Goal: Task Accomplishment & Management: Manage account settings

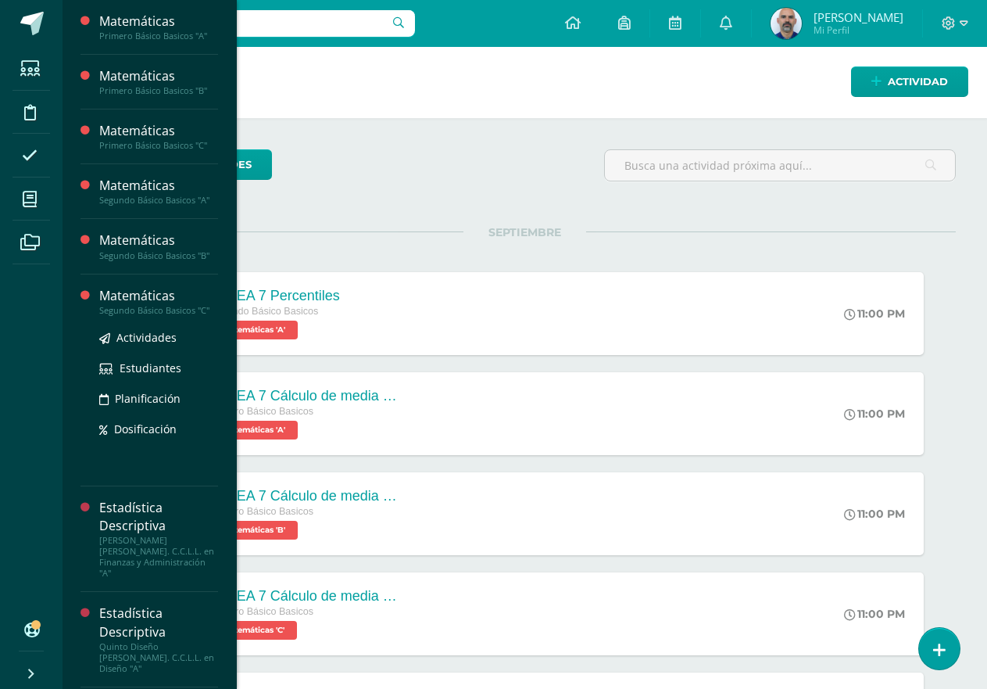
click at [161, 314] on div "Segundo Básico Basicos "C"" at bounding box center [158, 310] width 119 height 11
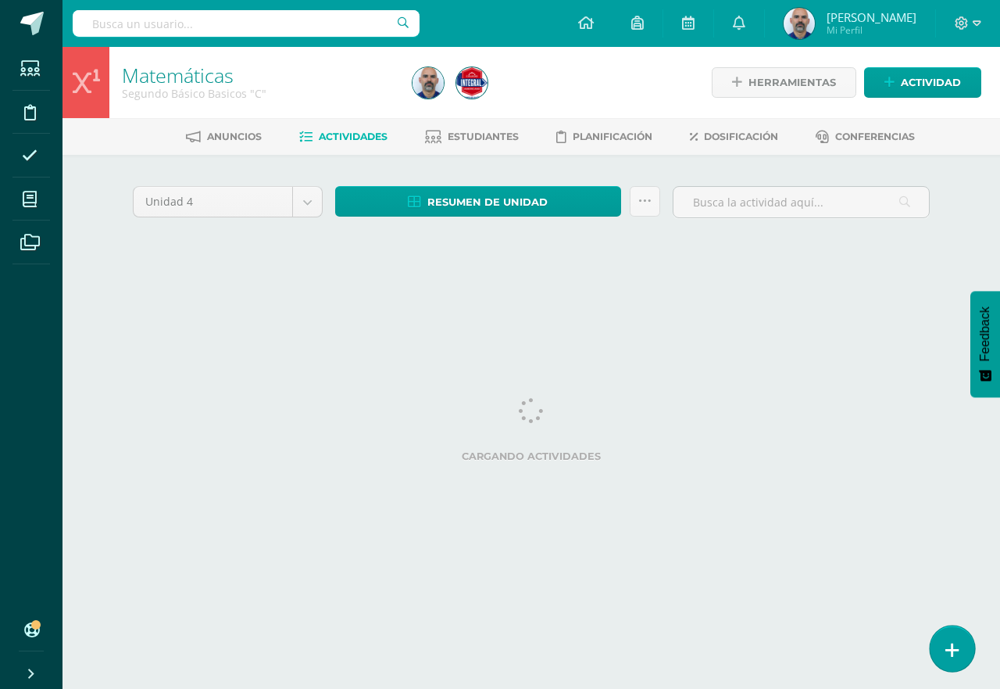
click at [955, 650] on link at bounding box center [952, 647] width 45 height 45
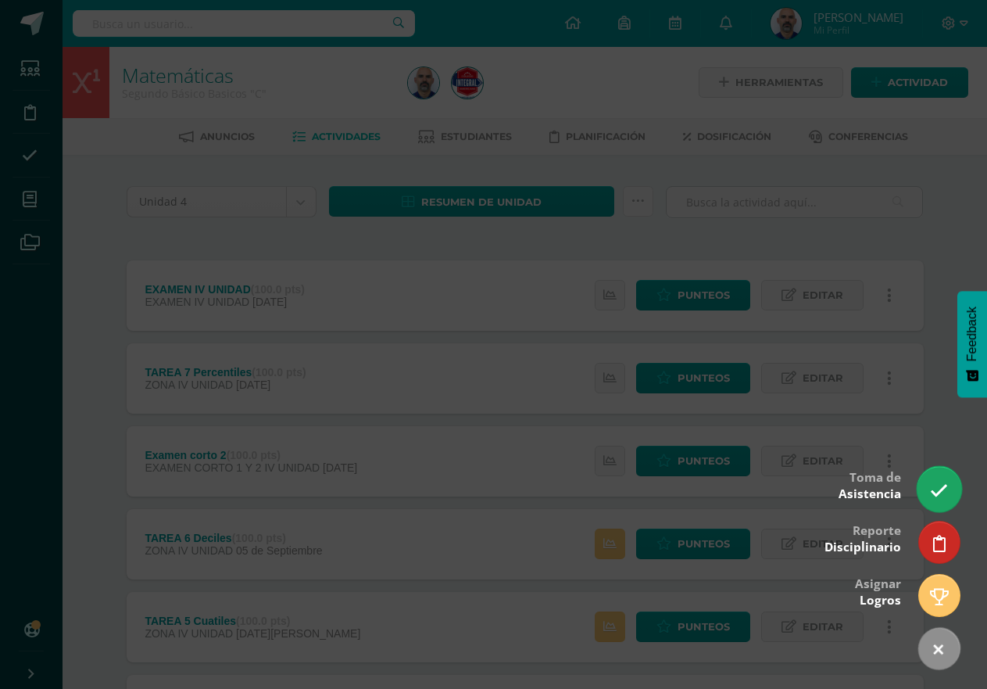
click at [938, 496] on icon at bounding box center [939, 490] width 18 height 18
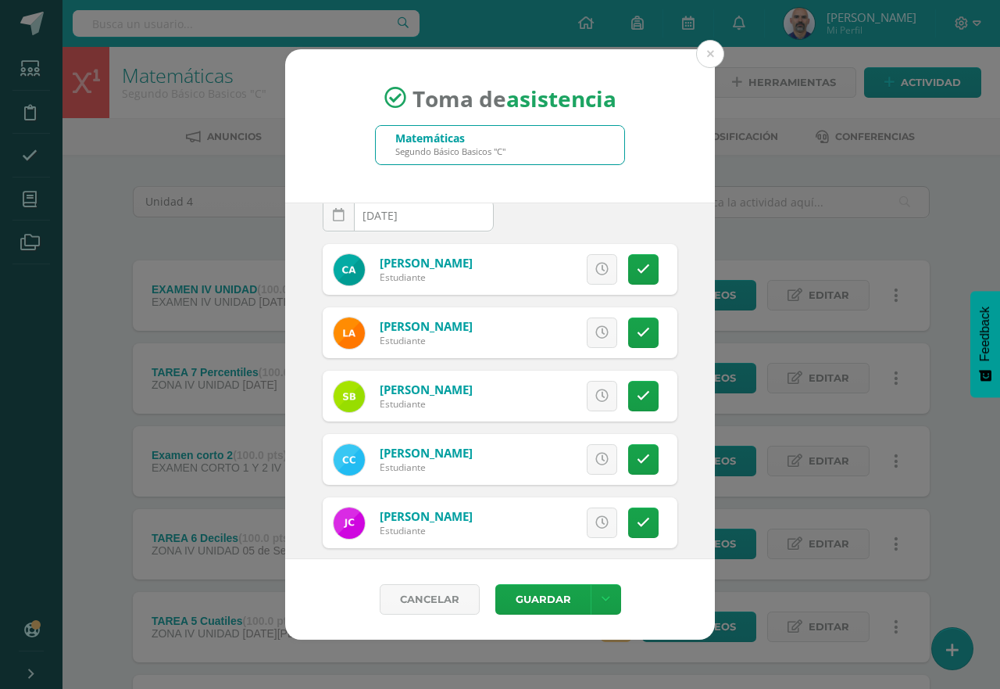
scroll to position [33, 0]
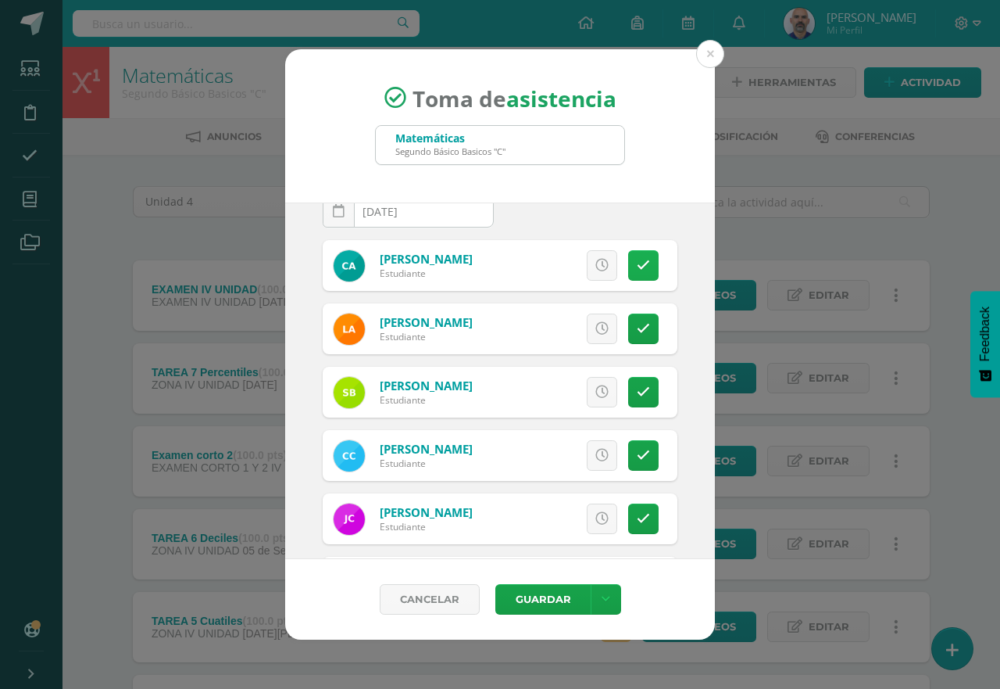
click at [629, 254] on link at bounding box center [643, 265] width 30 height 30
click at [628, 319] on link at bounding box center [643, 328] width 30 height 30
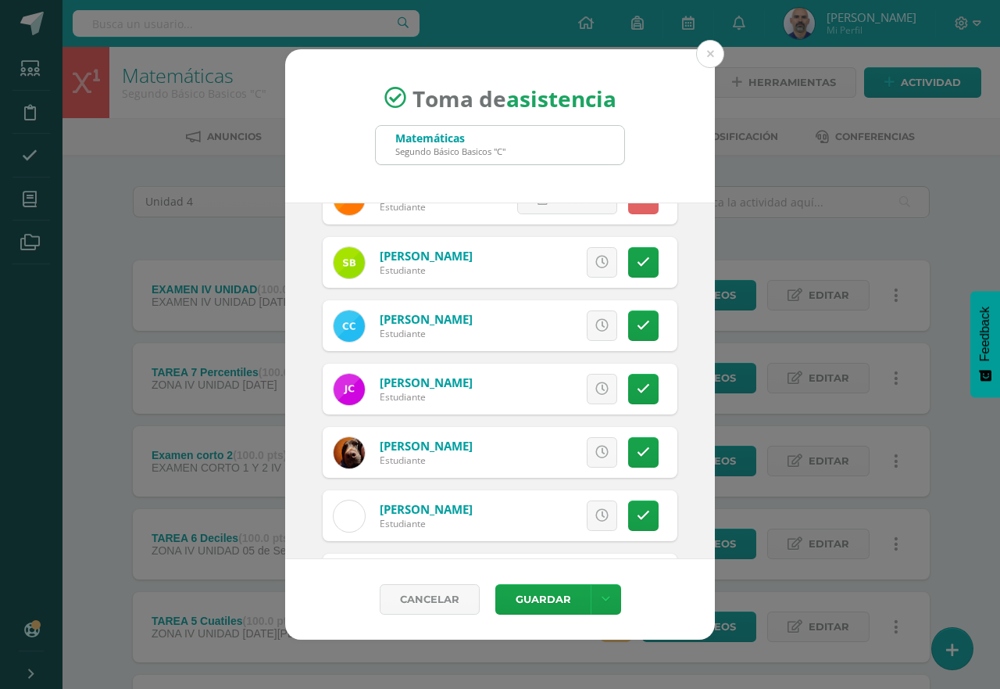
scroll to position [189, 0]
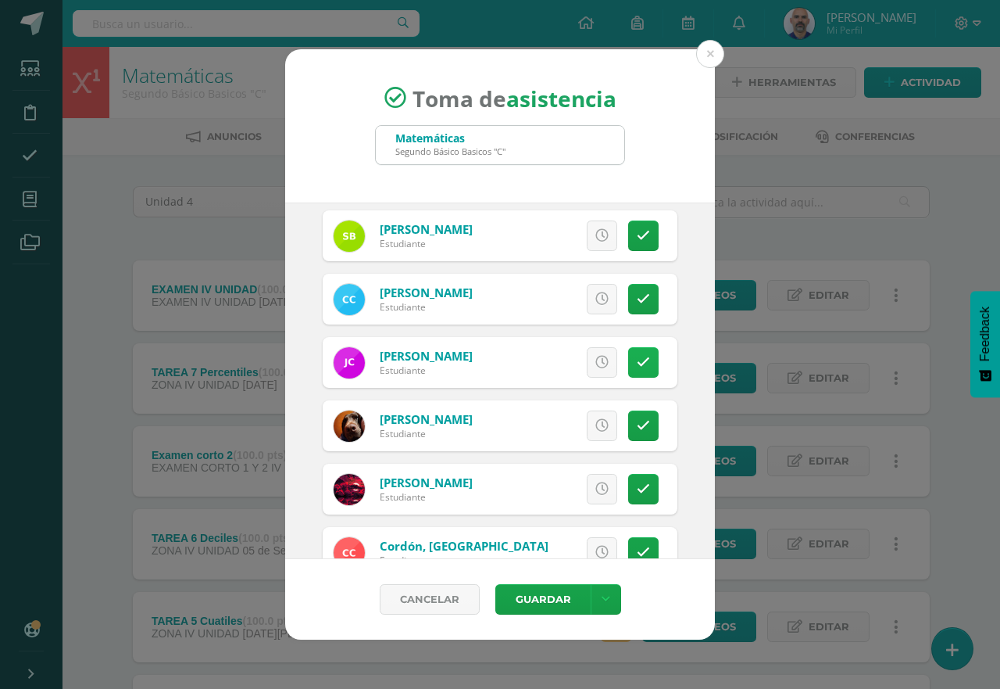
click at [631, 352] on link at bounding box center [643, 362] width 30 height 30
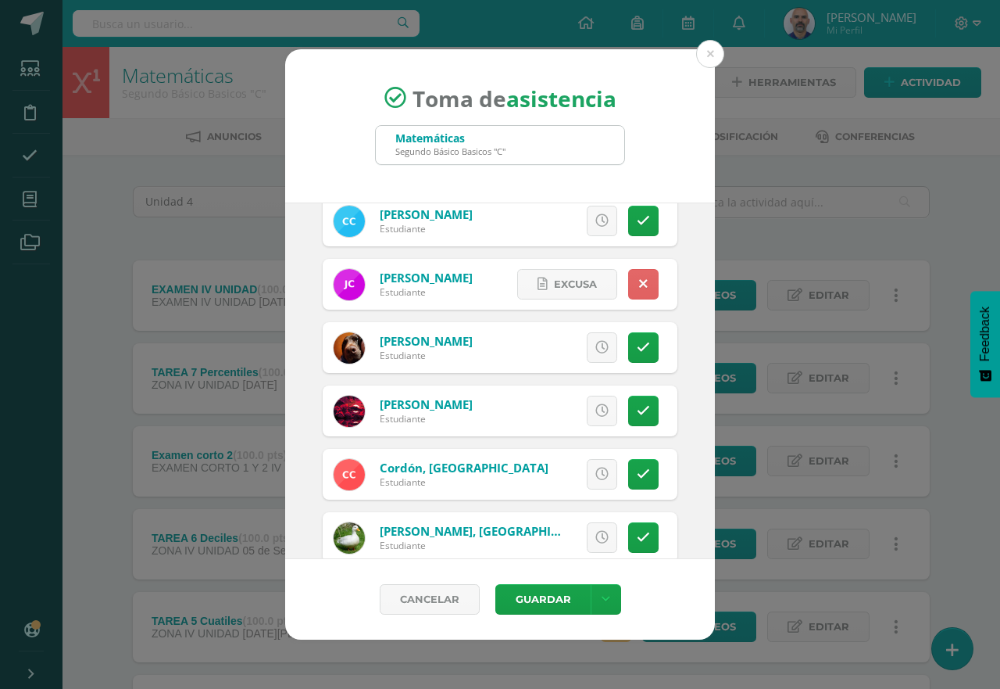
scroll to position [345, 0]
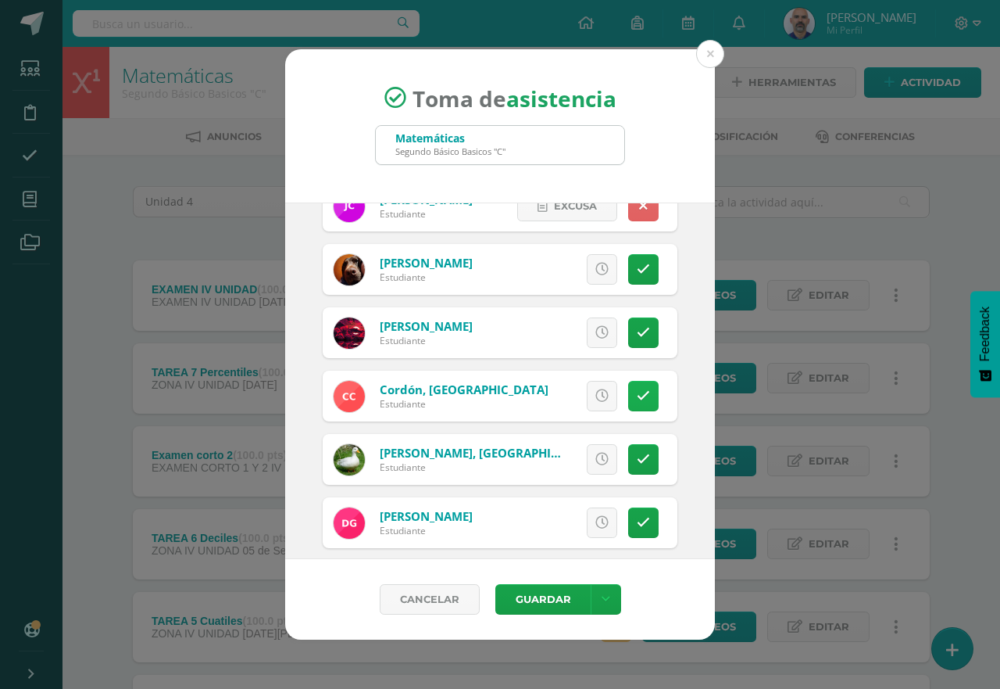
click at [637, 397] on icon at bounding box center [643, 395] width 13 height 13
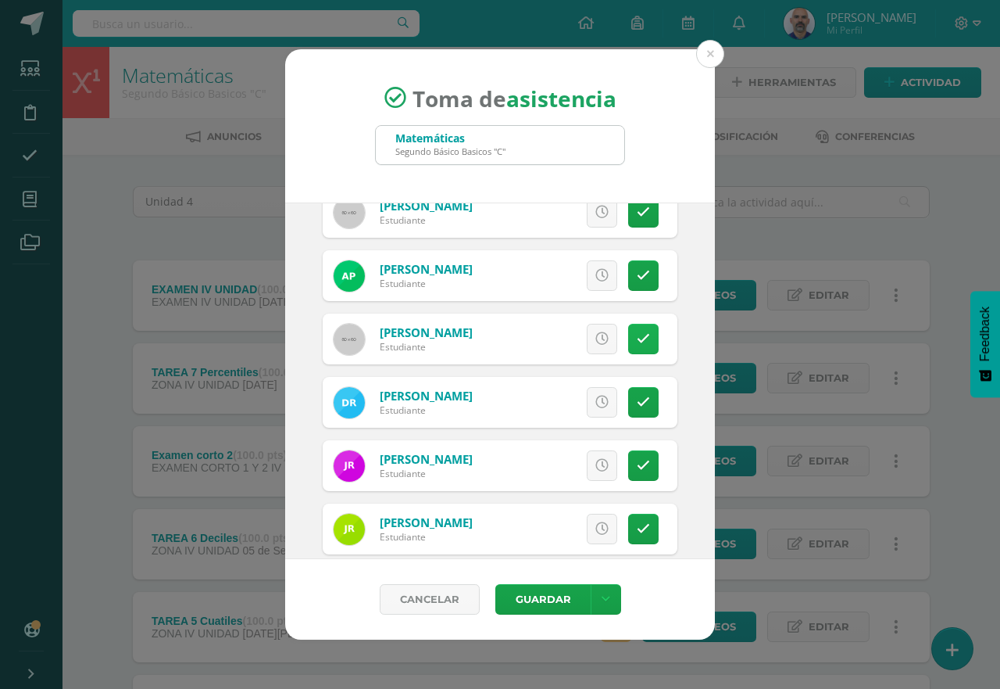
scroll to position [1127, 0]
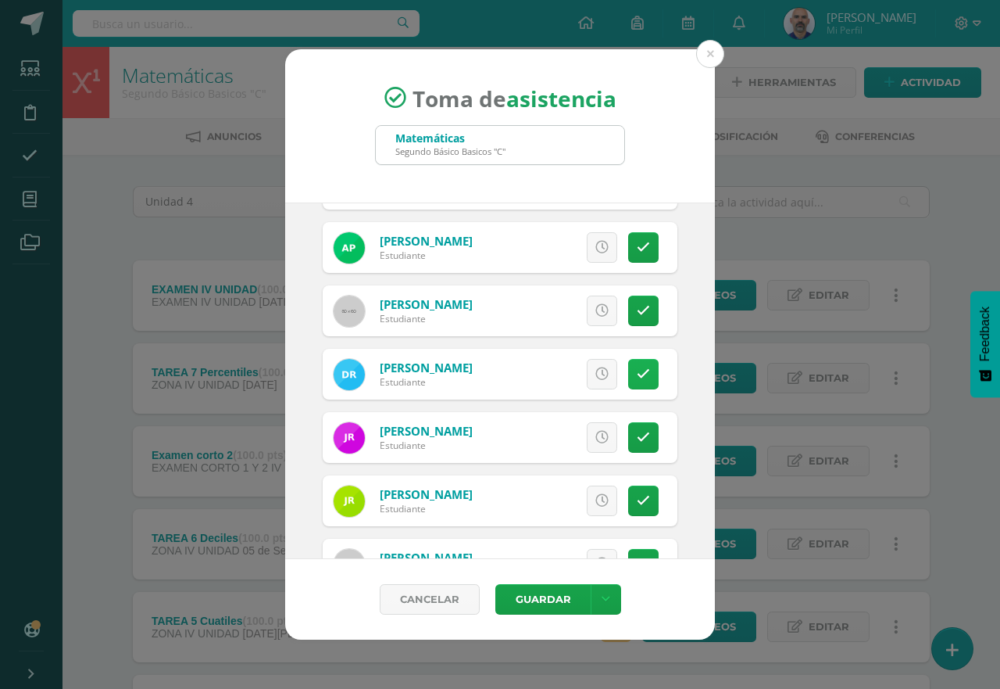
click at [628, 361] on link at bounding box center [643, 374] width 30 height 30
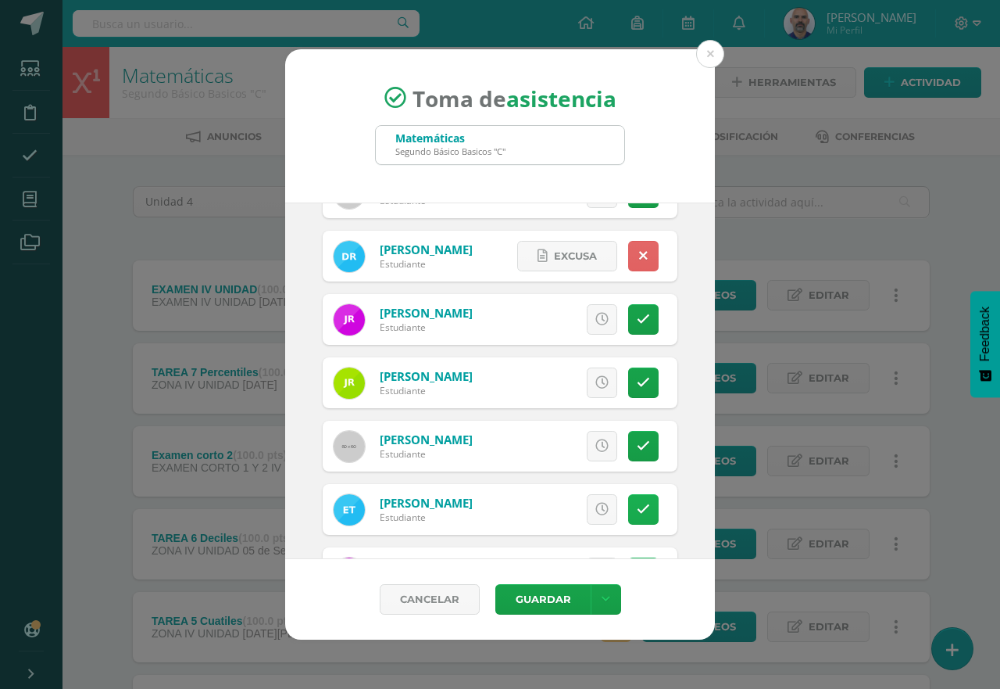
scroll to position [1283, 0]
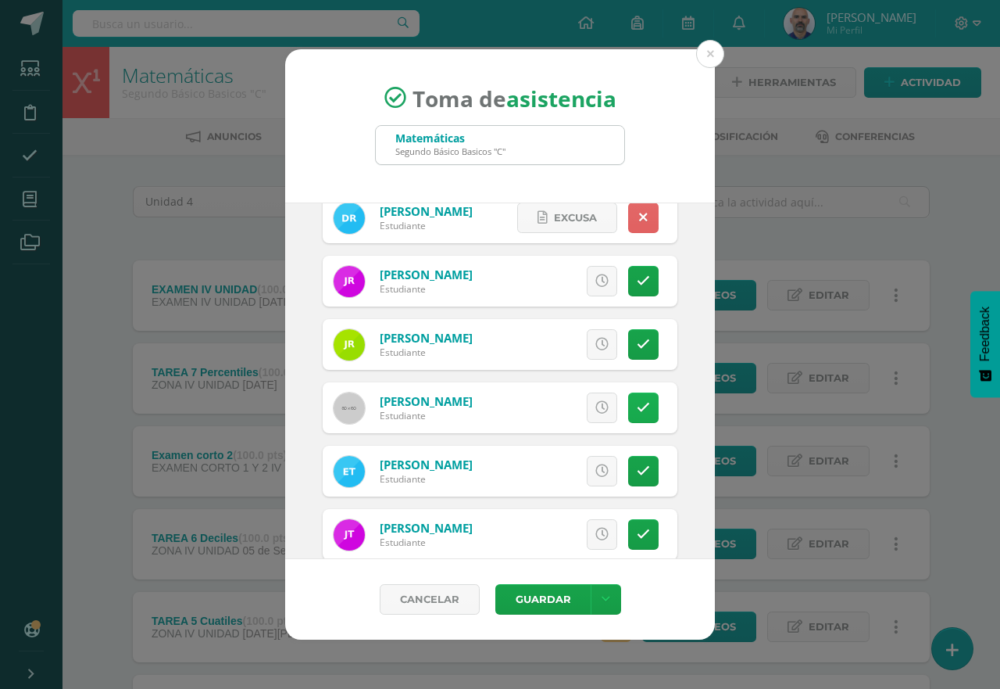
click at [637, 409] on icon at bounding box center [643, 407] width 13 height 13
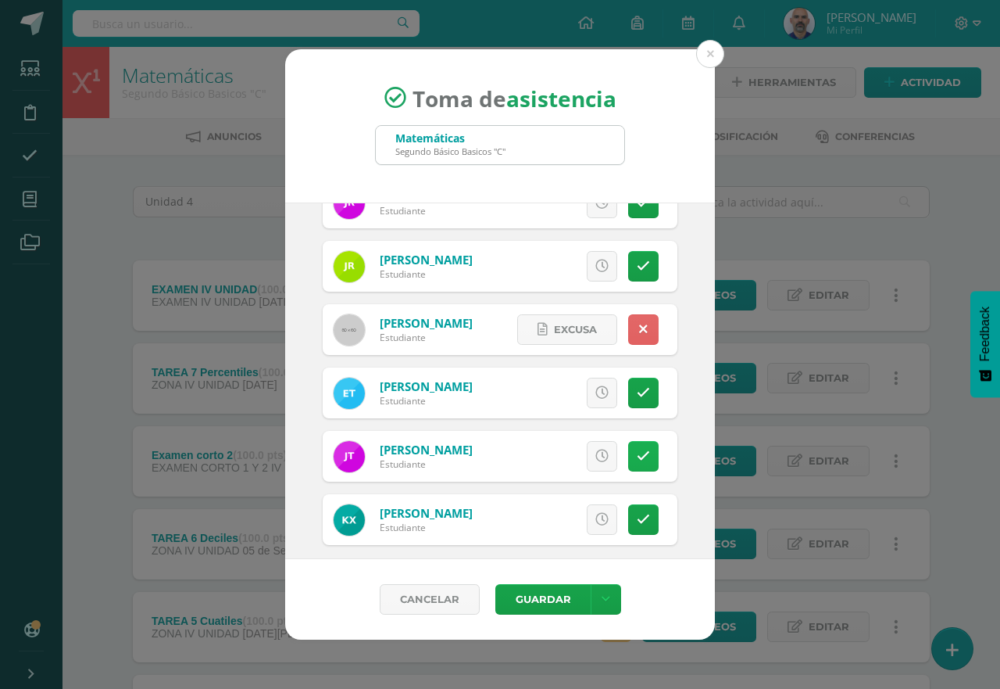
scroll to position [1373, 0]
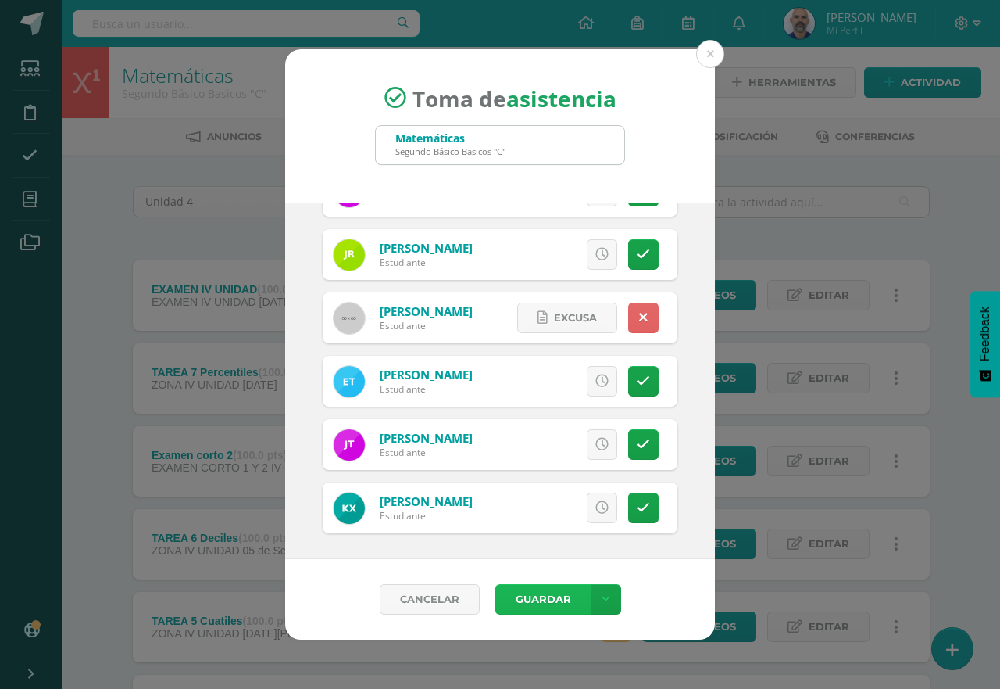
click at [546, 609] on button "Guardar" at bounding box center [543, 599] width 95 height 30
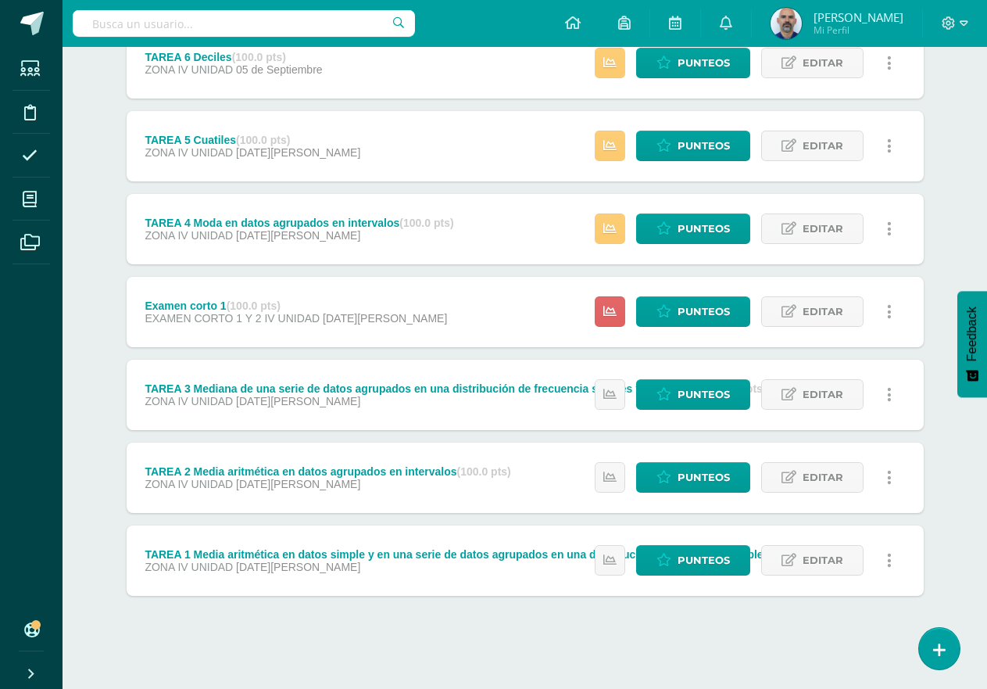
scroll to position [486, 0]
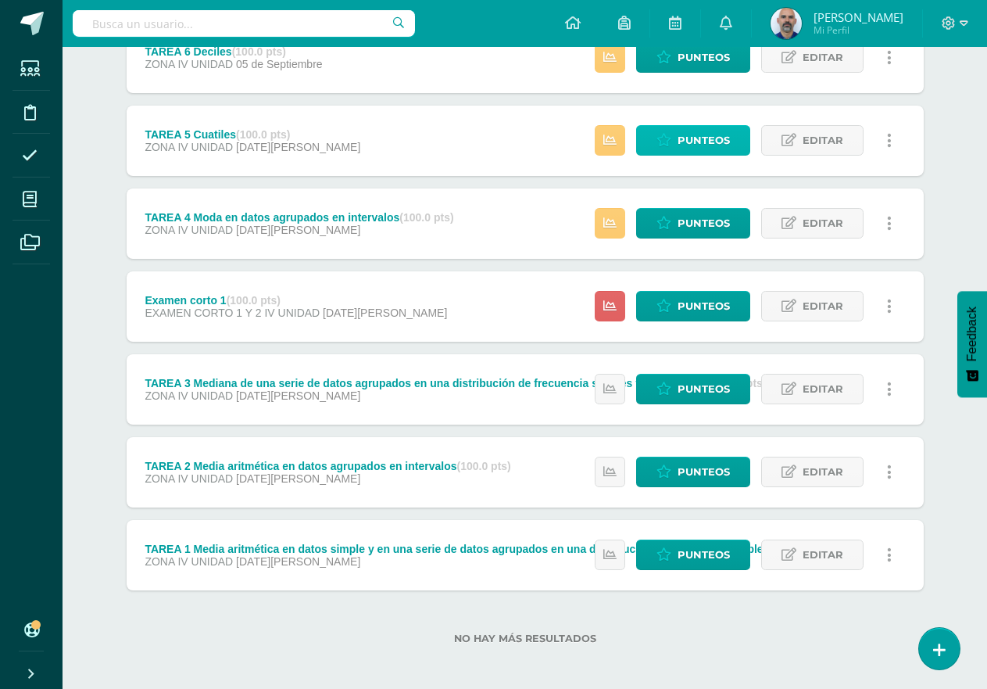
click at [684, 138] on span "Punteos" at bounding box center [704, 140] width 52 height 29
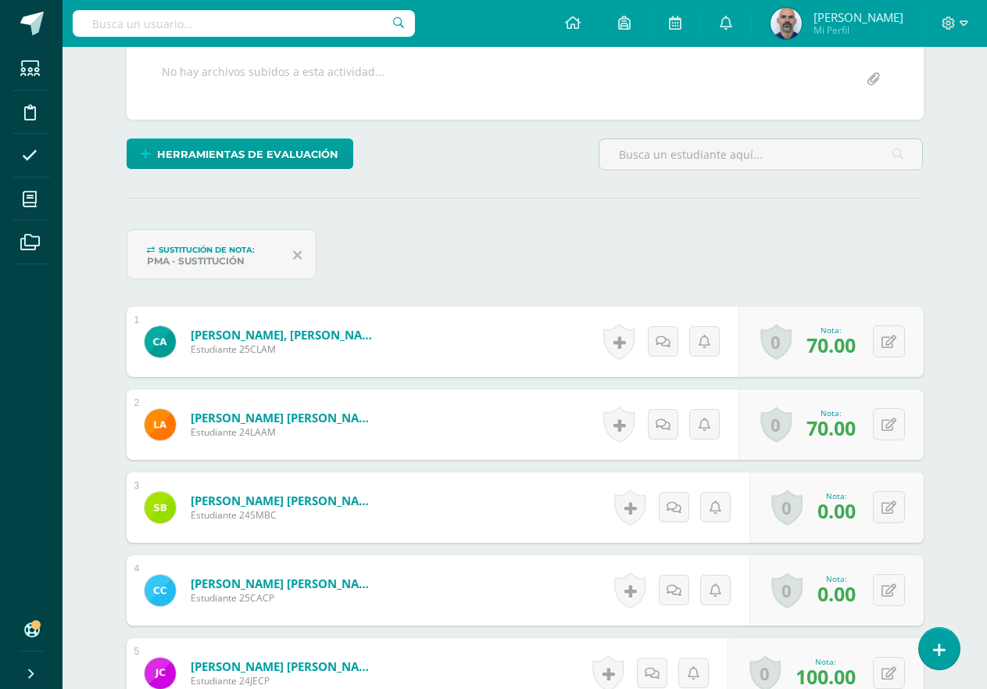
scroll to position [315, 0]
click at [18, 156] on span at bounding box center [30, 155] width 35 height 35
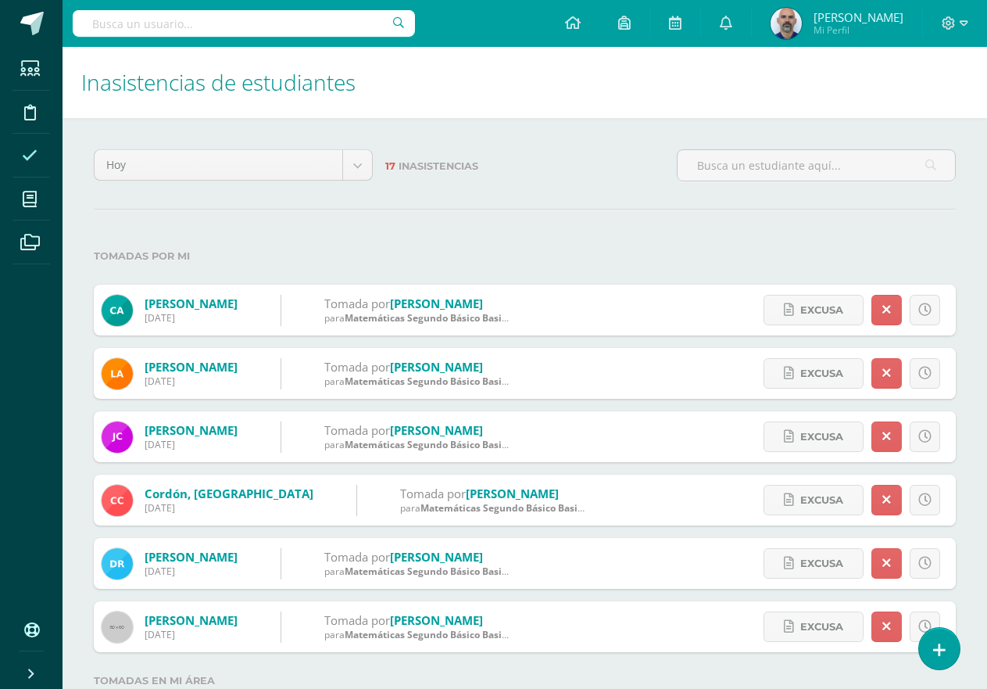
scroll to position [156, 0]
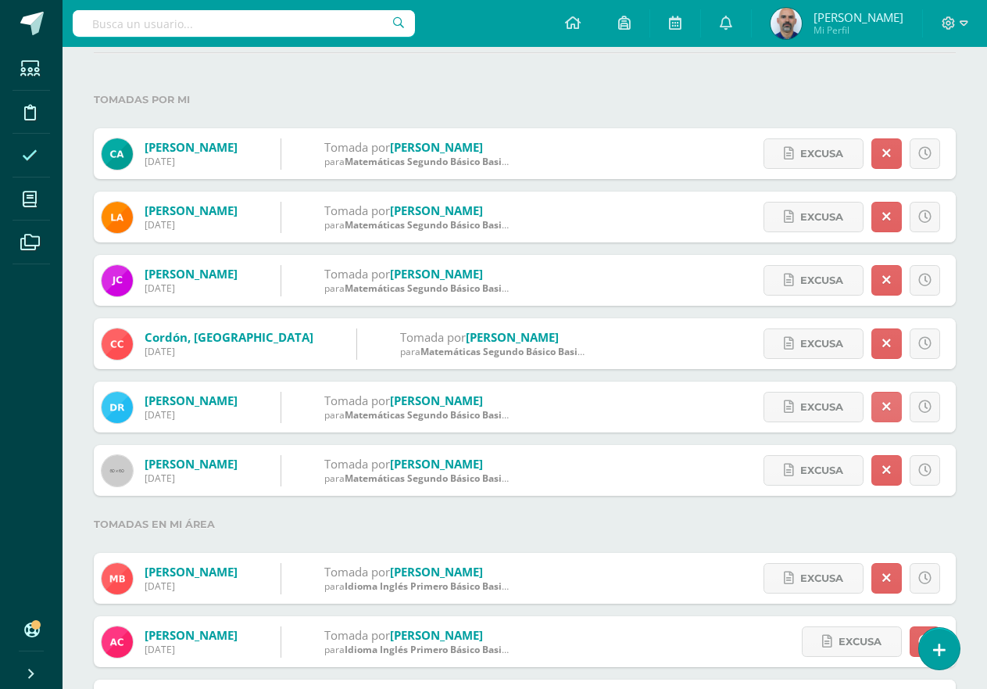
click at [892, 408] on link at bounding box center [886, 407] width 30 height 30
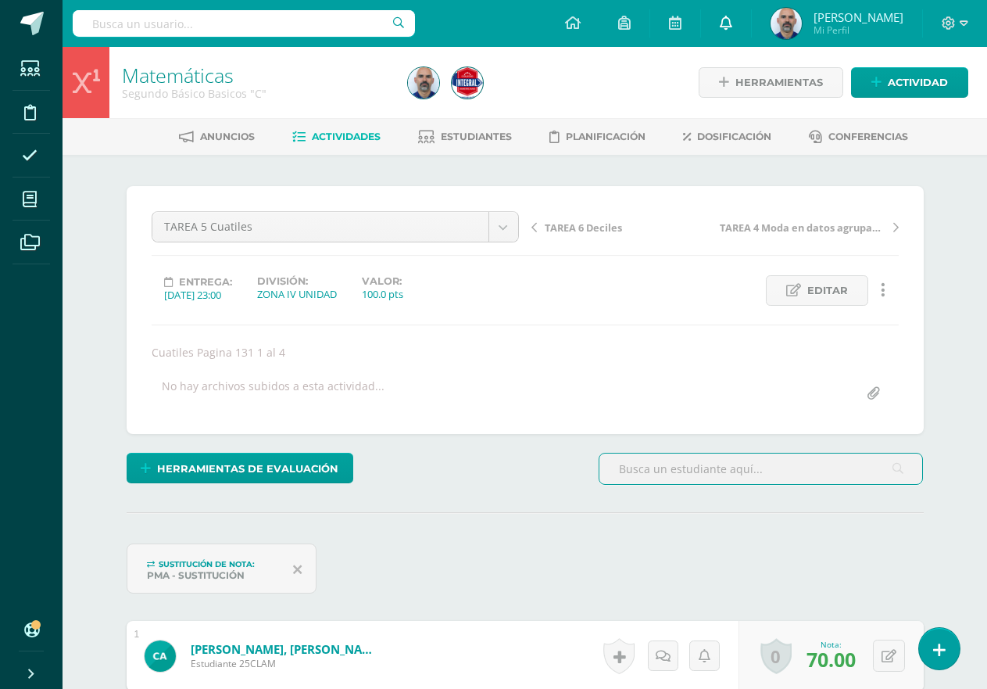
click at [732, 16] on icon at bounding box center [726, 23] width 13 height 14
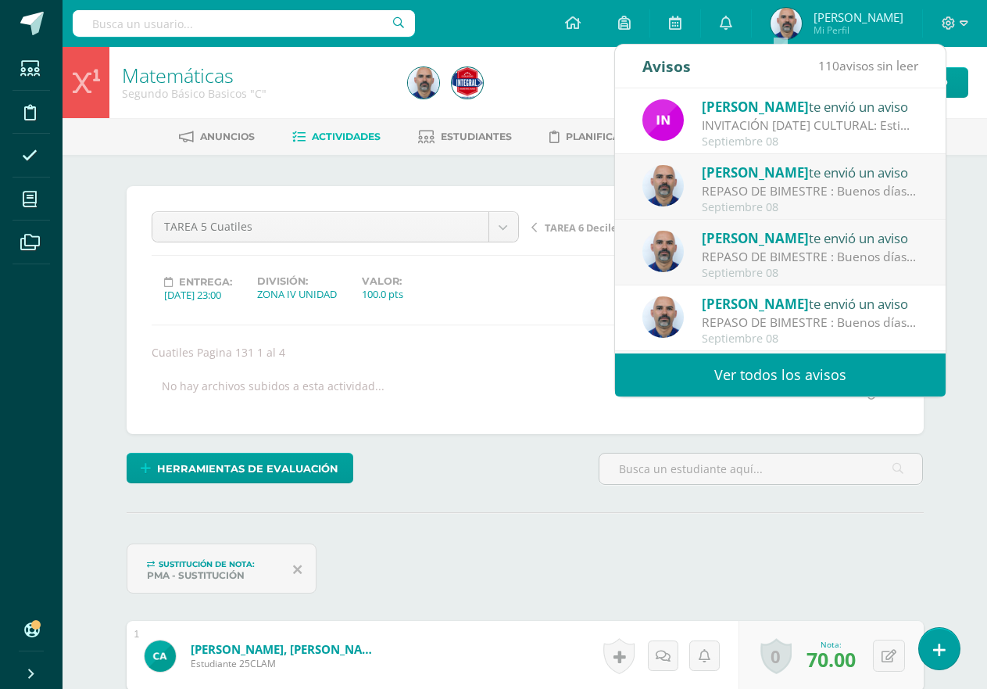
click at [754, 374] on link "Ver todos los avisos" at bounding box center [780, 374] width 331 height 43
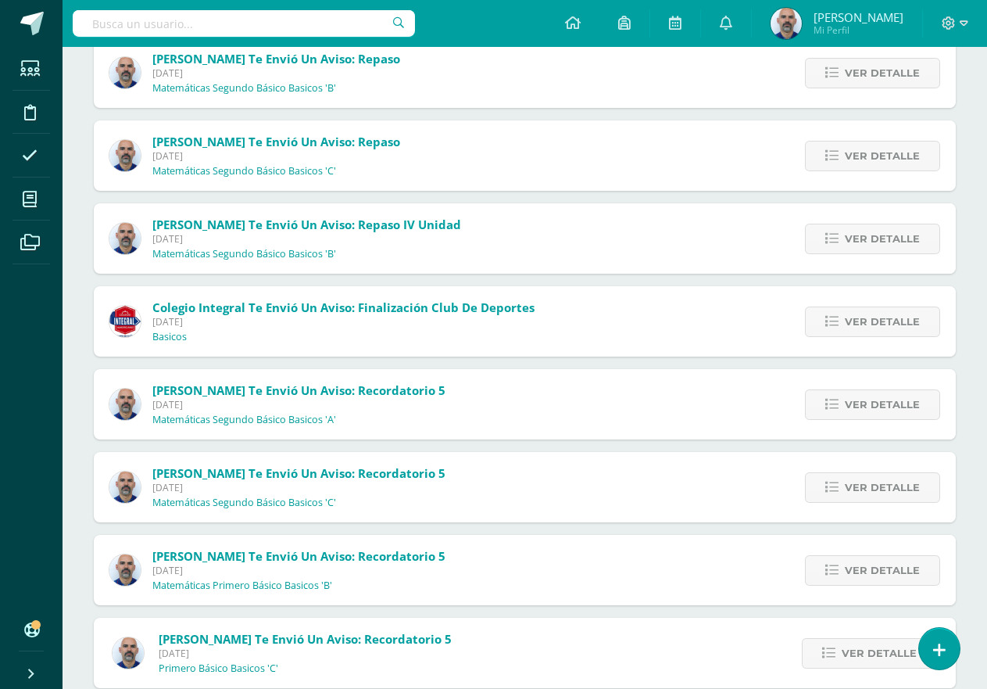
scroll to position [530, 0]
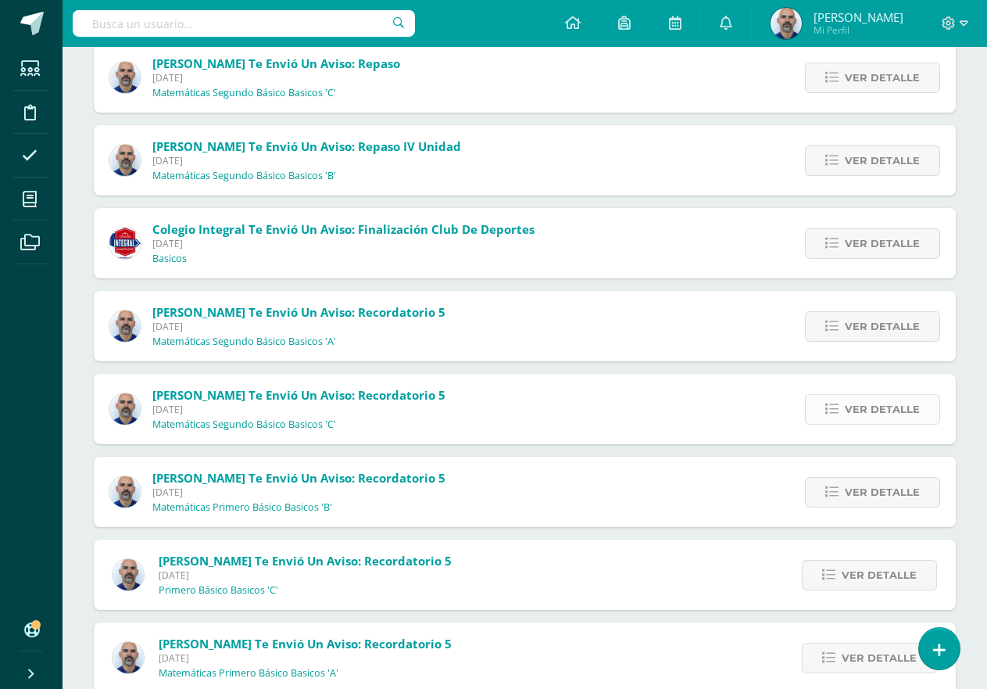
click at [882, 402] on span "Ver detalle" at bounding box center [882, 409] width 75 height 29
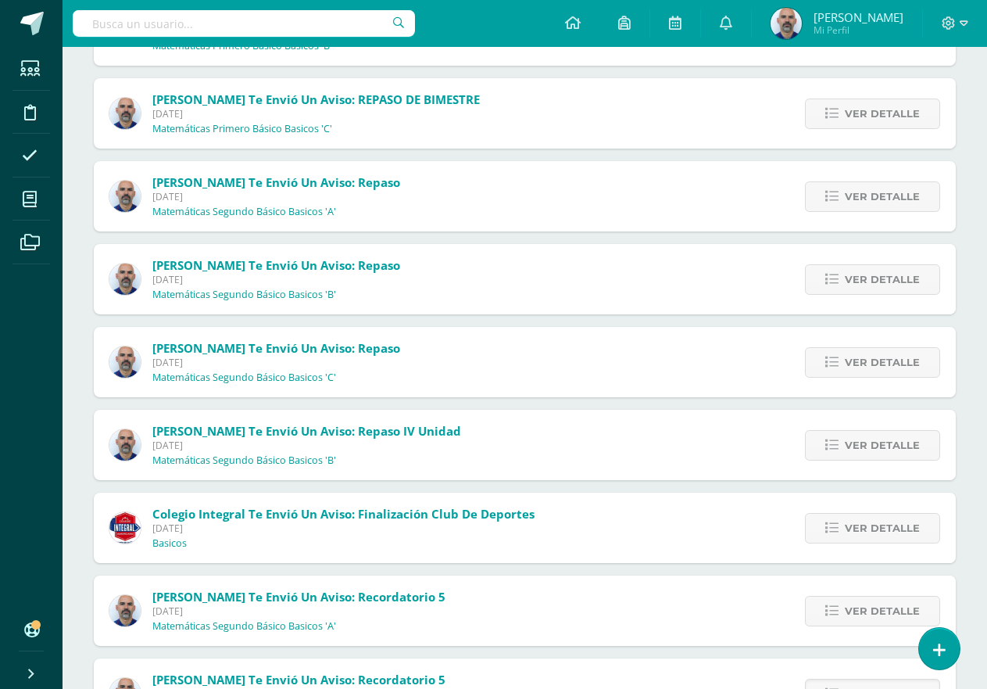
scroll to position [217, 0]
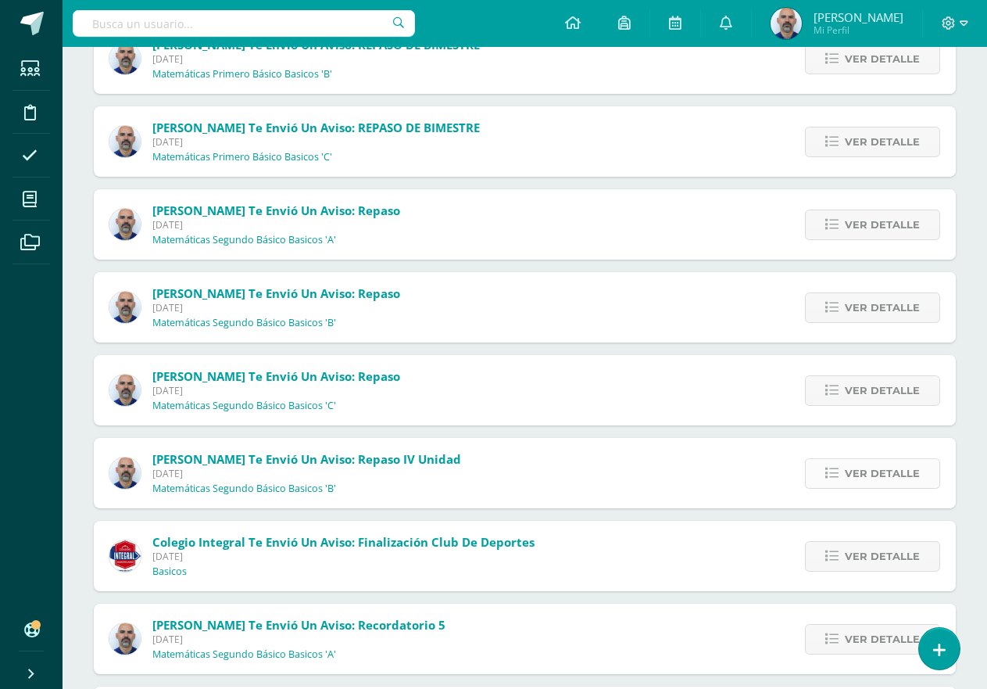
click at [839, 468] on icon at bounding box center [831, 473] width 13 height 13
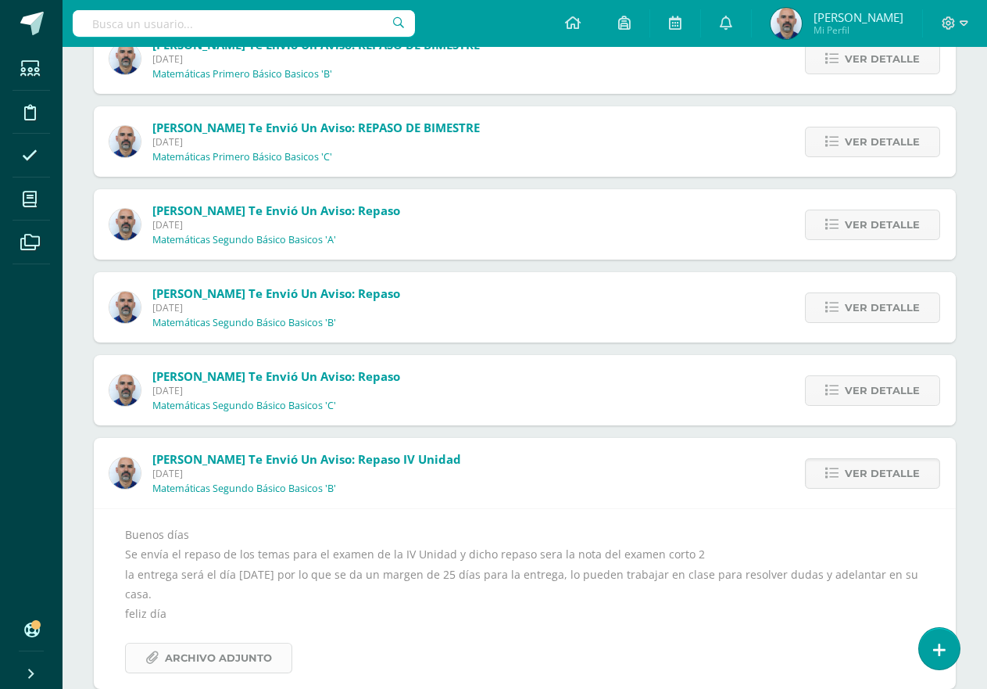
click at [243, 655] on span "Archivo Adjunto" at bounding box center [218, 657] width 107 height 29
